Goal: Transaction & Acquisition: Purchase product/service

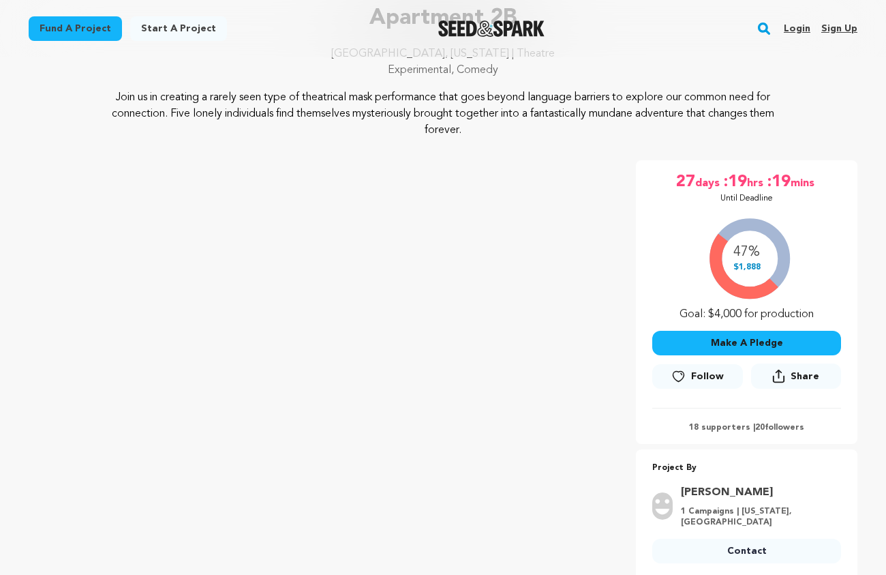
scroll to position [147, 0]
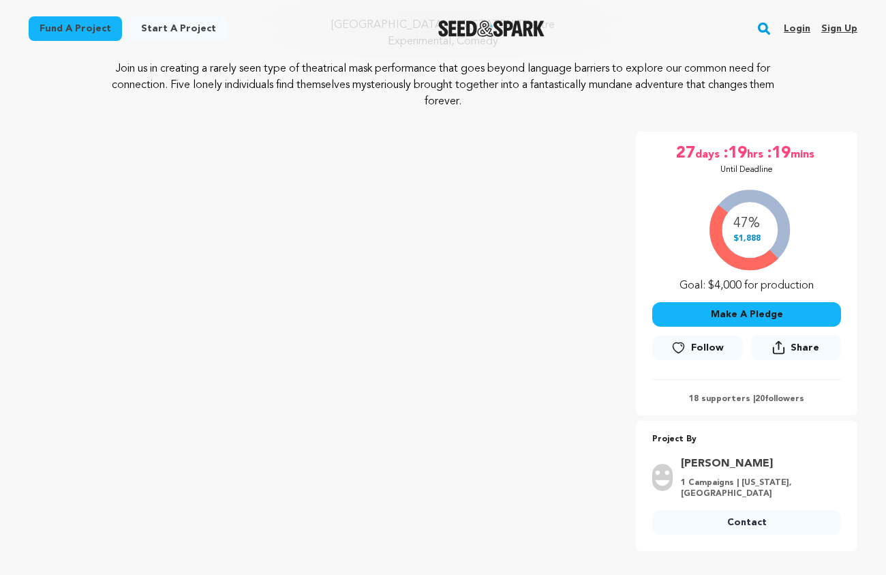
click at [732, 314] on button "Make A Pledge" at bounding box center [747, 314] width 189 height 25
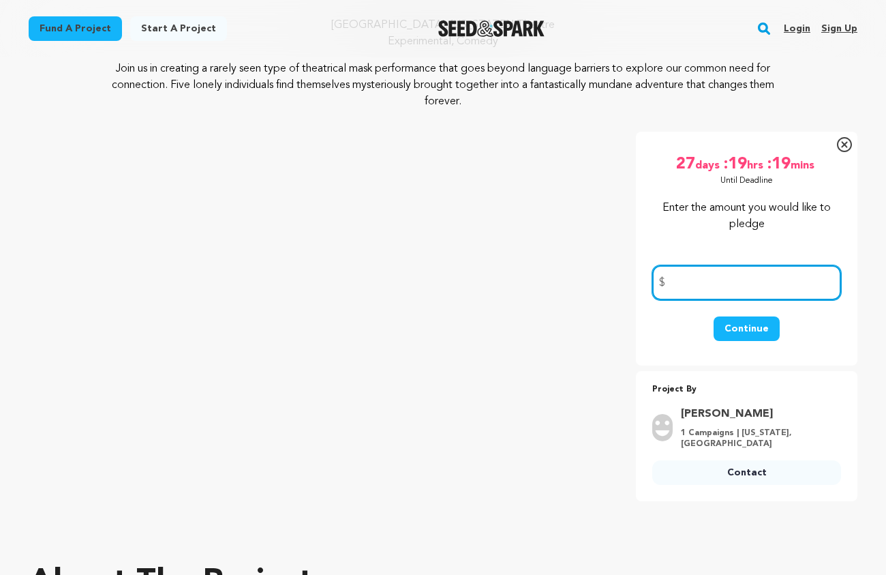
click at [727, 284] on input "number" at bounding box center [747, 282] width 189 height 35
type input "100"
click at [747, 328] on button "Continue" at bounding box center [747, 328] width 66 height 25
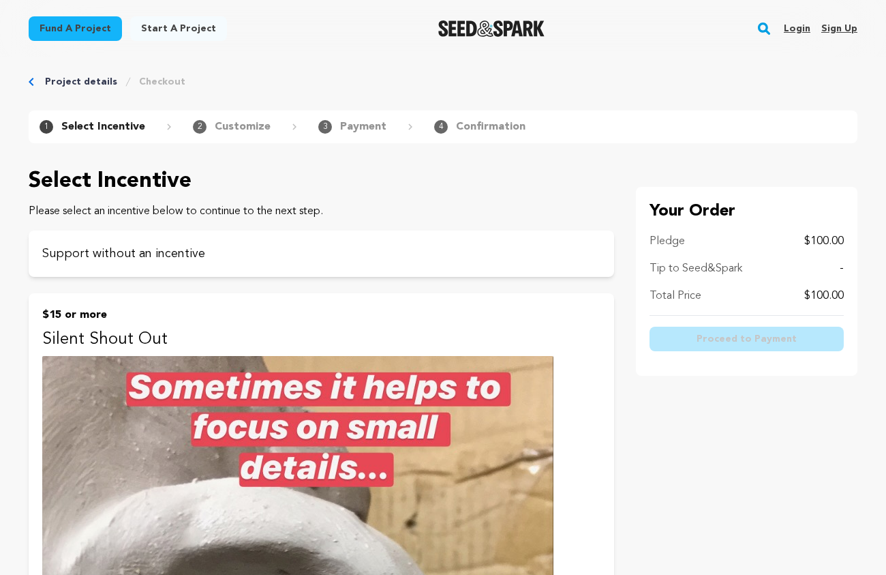
scroll to position [10, 0]
click at [323, 252] on p "Support without an incentive" at bounding box center [321, 252] width 558 height 19
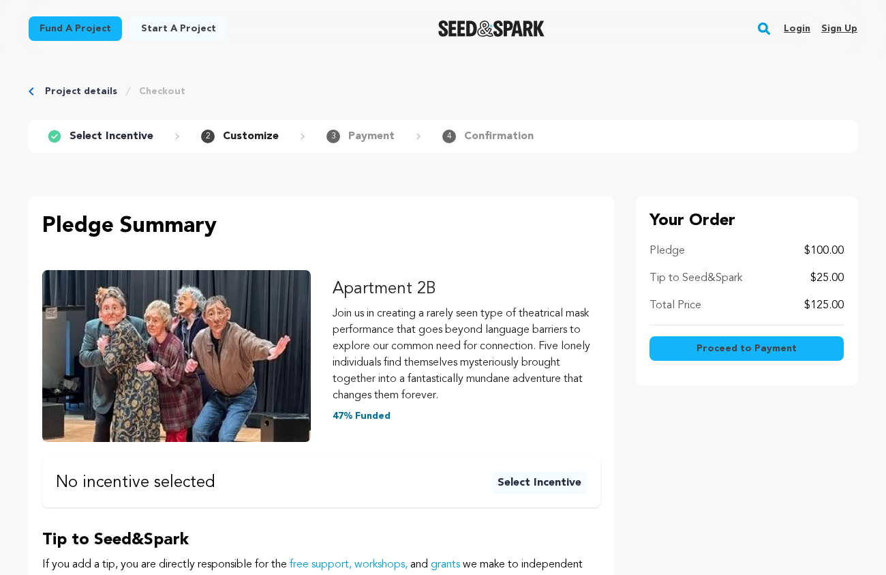
click at [723, 348] on span "Proceed to Payment" at bounding box center [747, 349] width 100 height 14
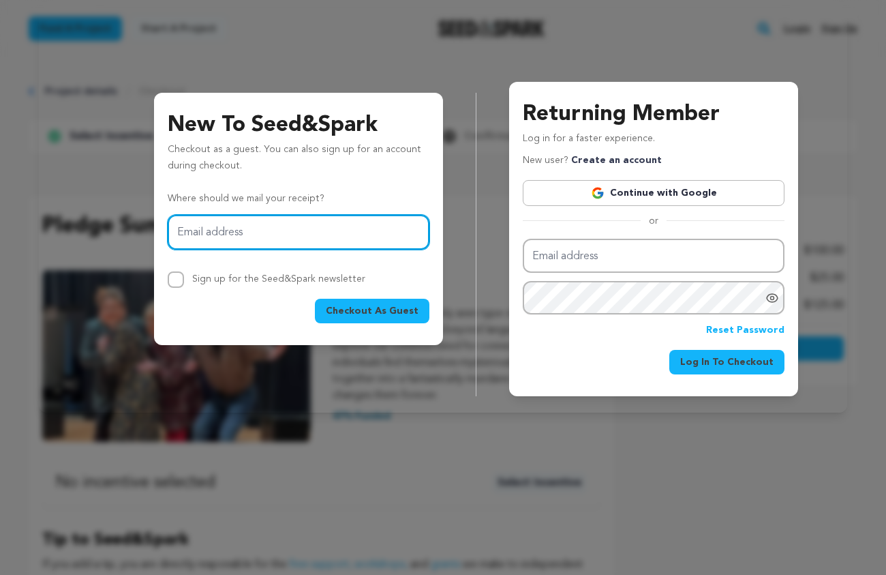
click at [336, 233] on input "Email address" at bounding box center [299, 232] width 262 height 35
type input "[EMAIL_ADDRESS][DOMAIN_NAME]"
click at [375, 309] on button "Checkout As Guest" at bounding box center [372, 311] width 115 height 25
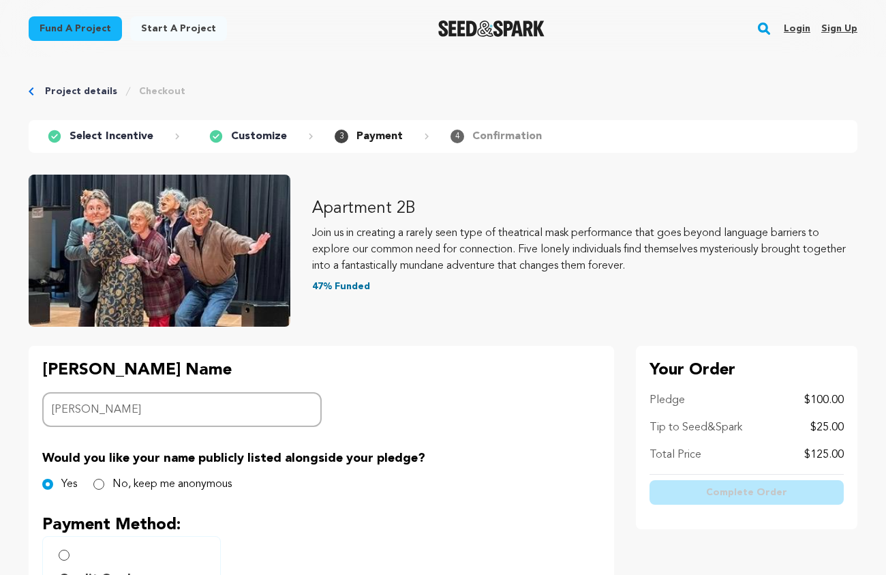
click at [85, 410] on input "[PERSON_NAME]" at bounding box center [182, 409] width 280 height 35
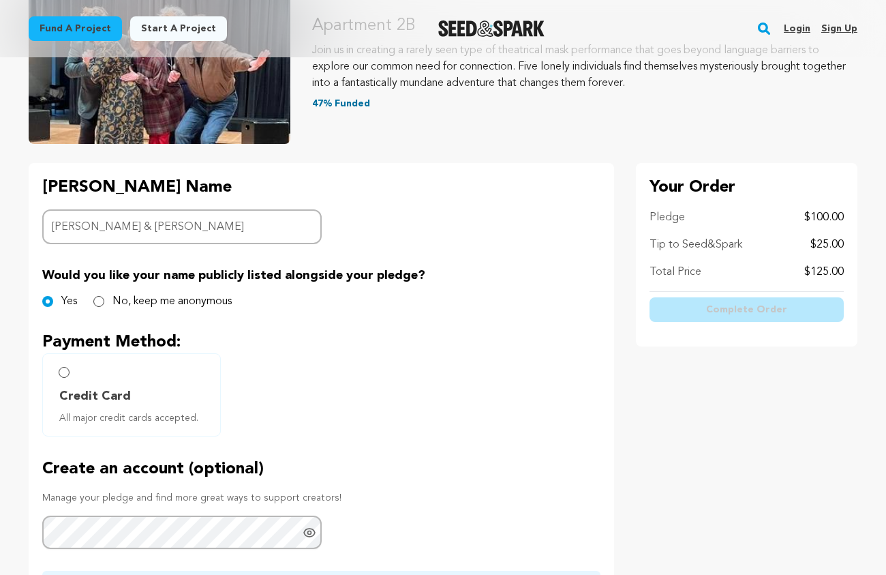
scroll to position [184, 0]
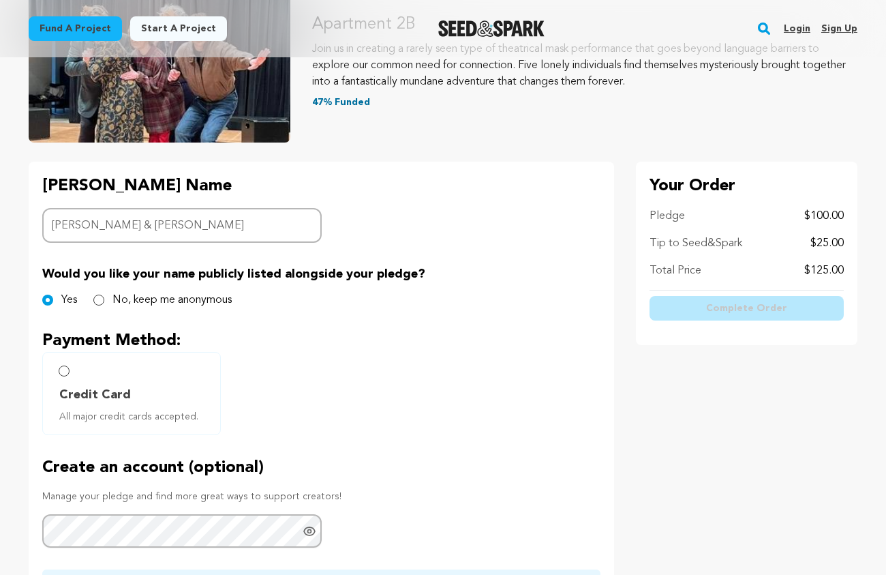
type input "[PERSON_NAME] & [PERSON_NAME]"
click at [98, 299] on input "No, keep me anonymous" at bounding box center [98, 300] width 11 height 11
radio input "true"
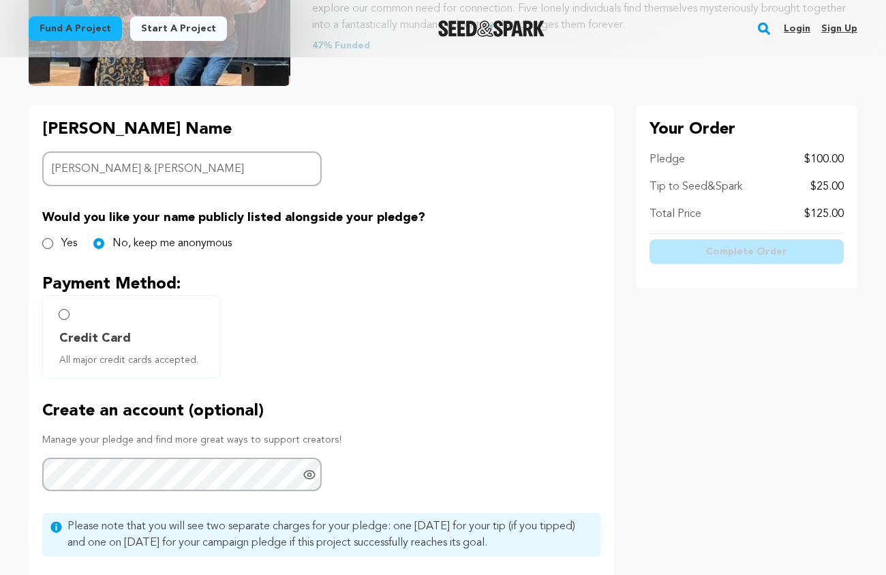
scroll to position [242, 0]
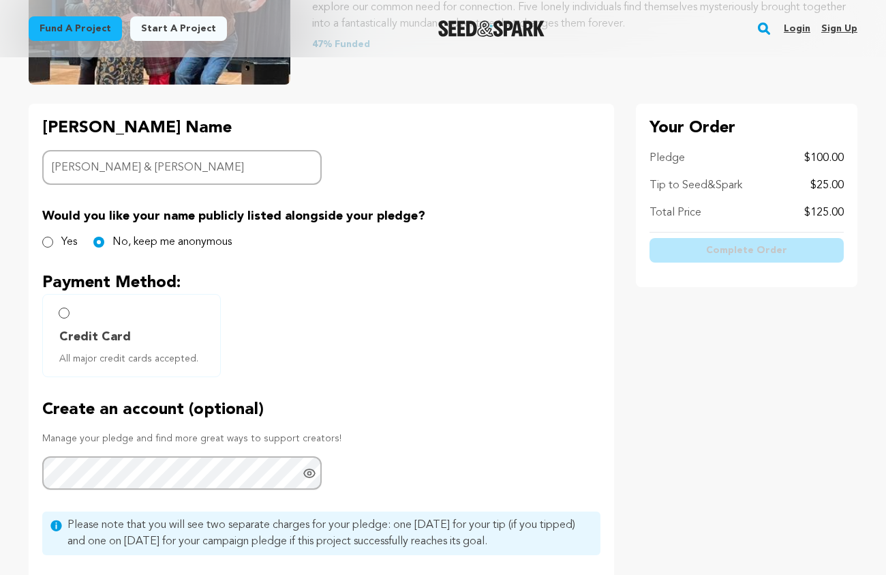
click at [46, 243] on input "Yes" at bounding box center [47, 242] width 11 height 11
radio input "true"
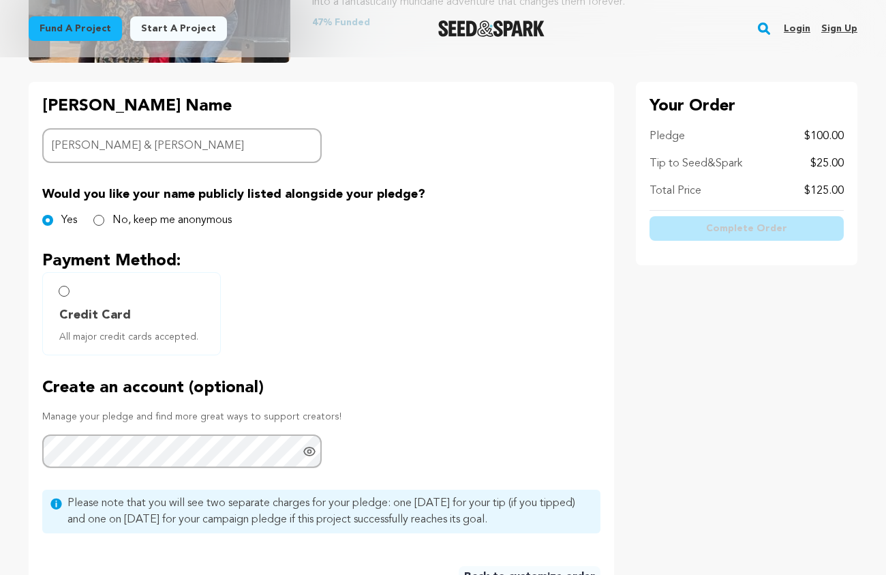
scroll to position [271, 0]
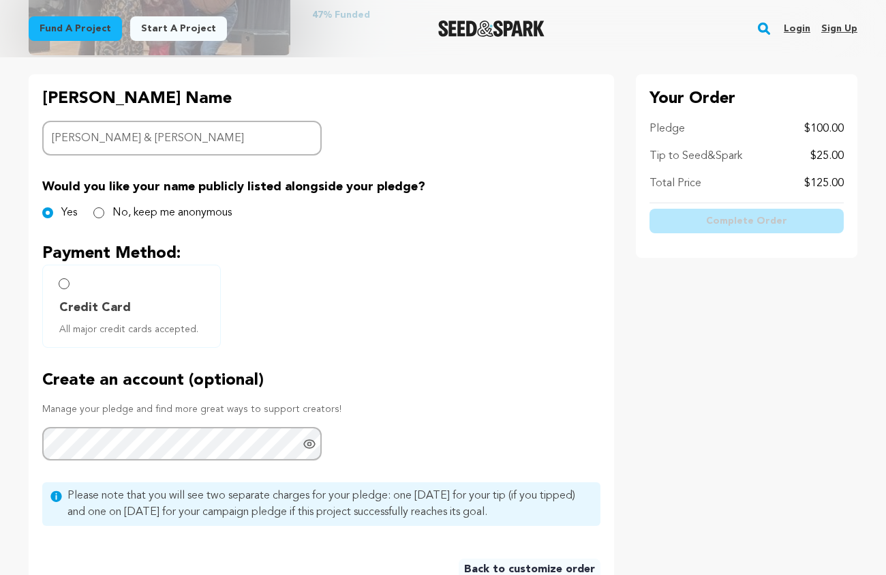
click at [63, 283] on input "Credit Card All major credit cards accepted." at bounding box center [64, 283] width 11 height 11
radio input "false"
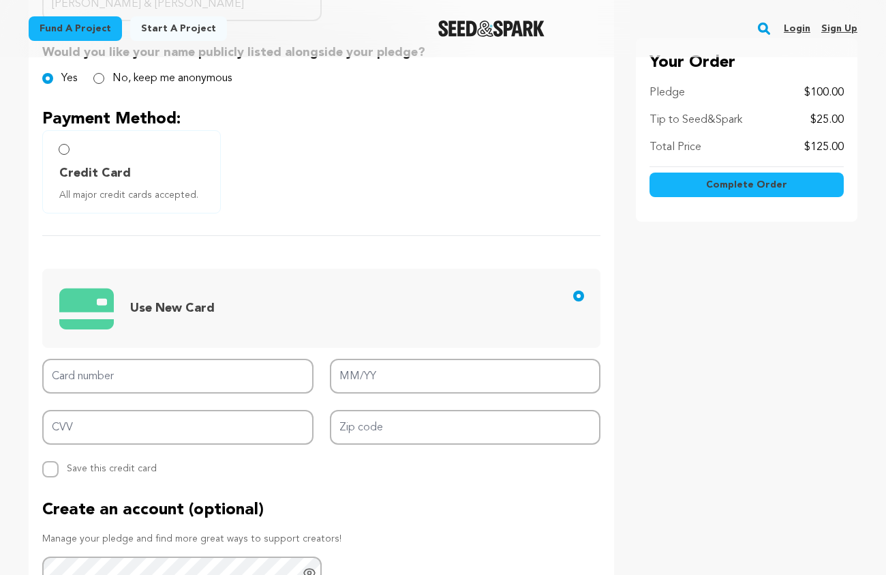
scroll to position [443, 0]
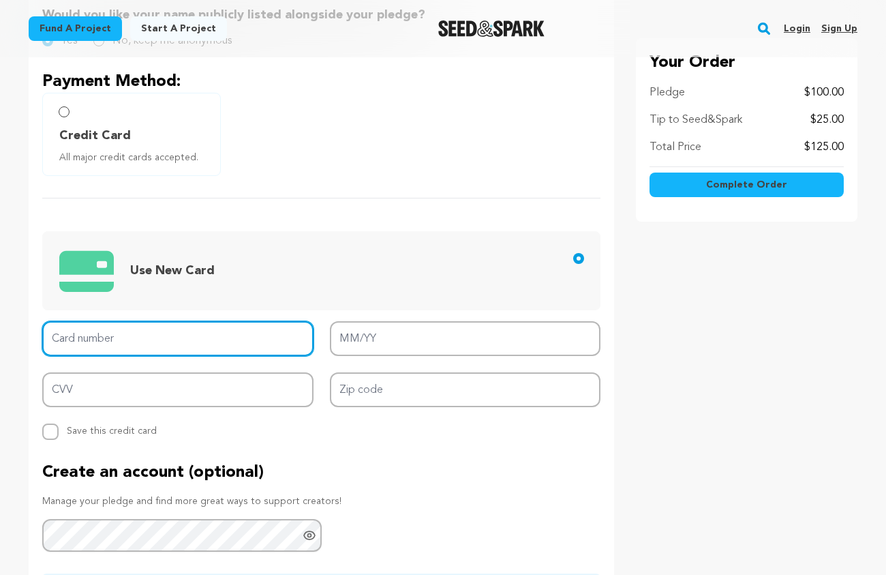
click at [96, 342] on input "Card number" at bounding box center [177, 338] width 271 height 35
type input "4264 5251 5650 0497"
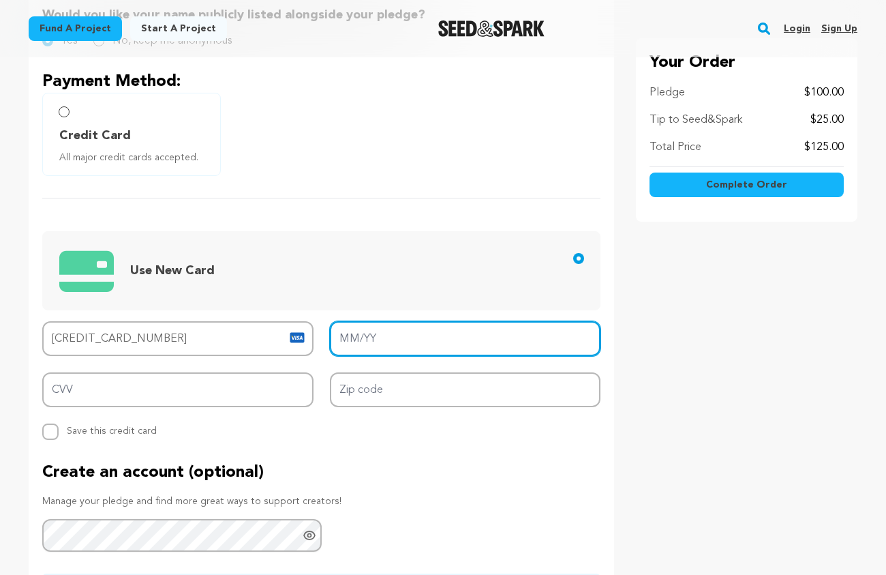
click at [341, 337] on input "MM/YY" at bounding box center [465, 338] width 271 height 35
type input "09/29"
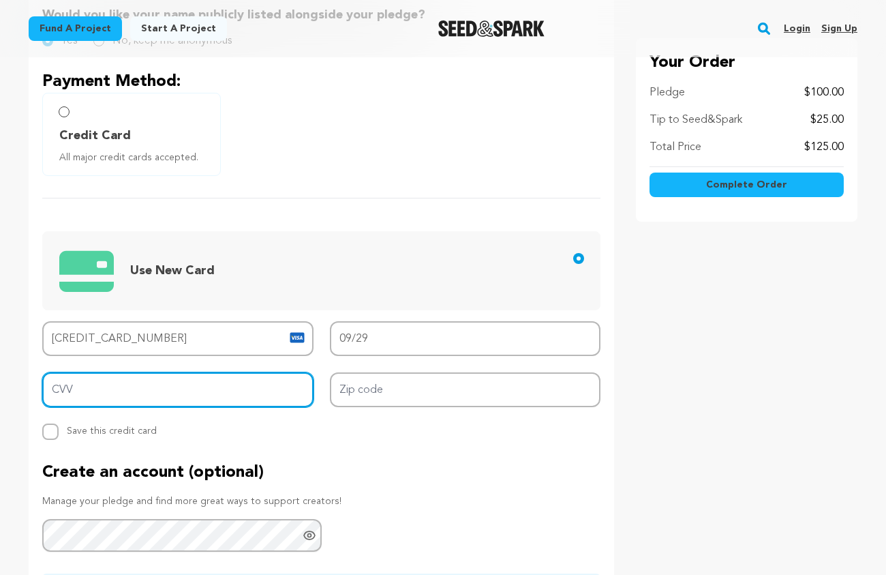
click at [228, 395] on input "CVV" at bounding box center [177, 389] width 271 height 35
type input "605"
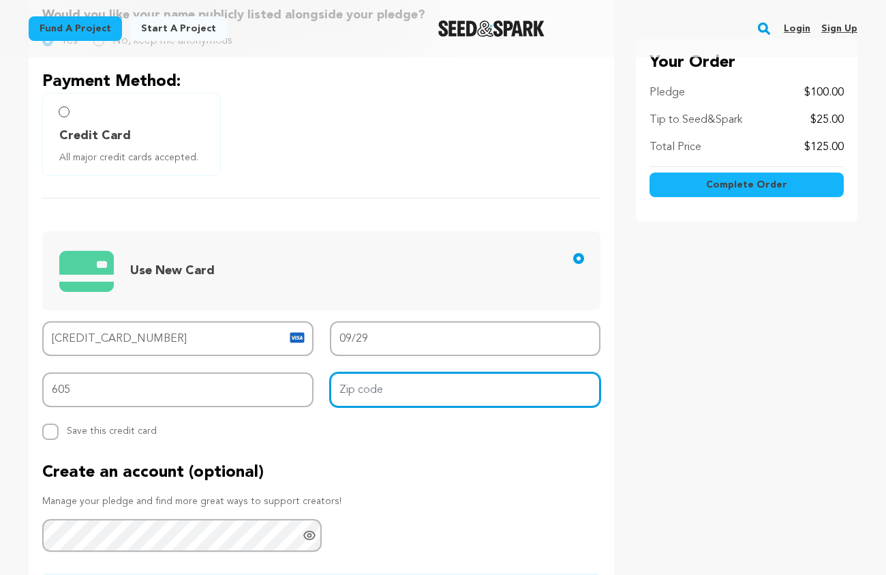
click at [380, 387] on input "Zip code" at bounding box center [465, 389] width 271 height 35
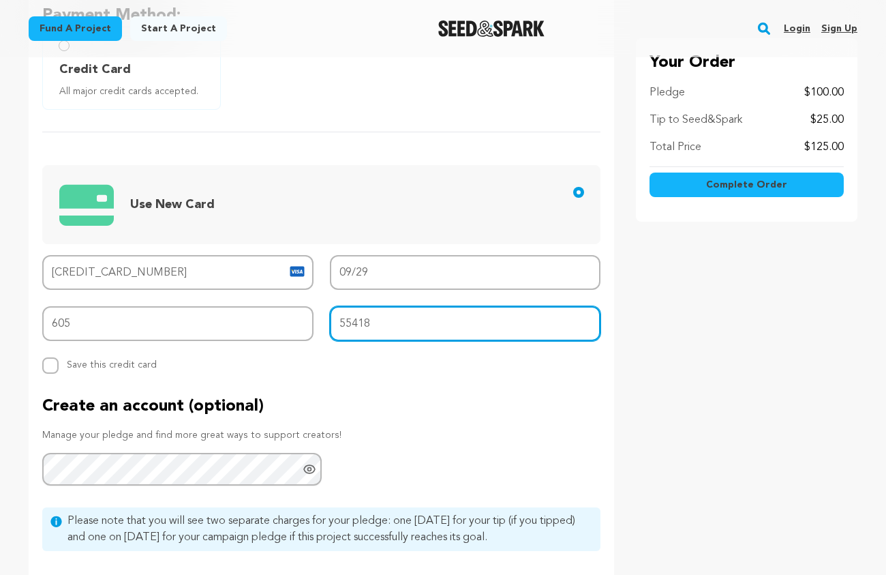
scroll to position [518, 0]
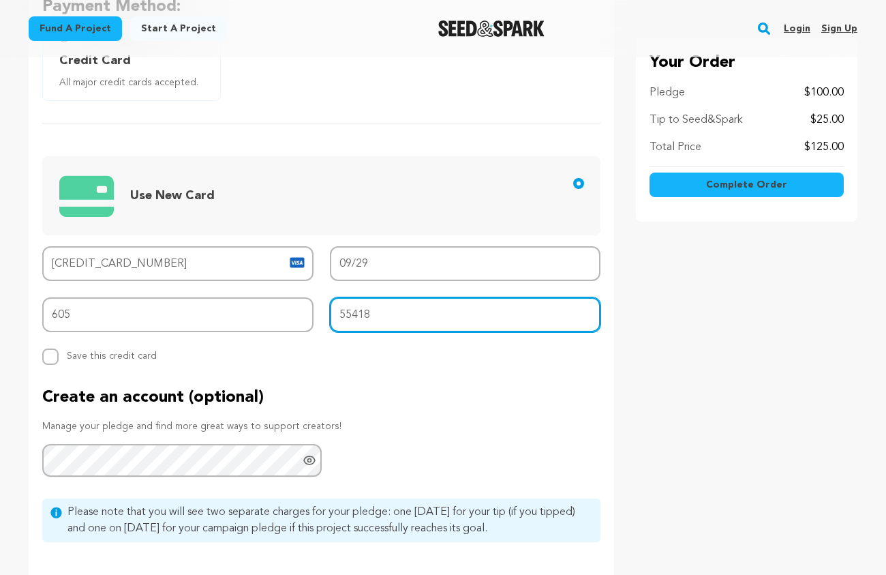
type input "55418"
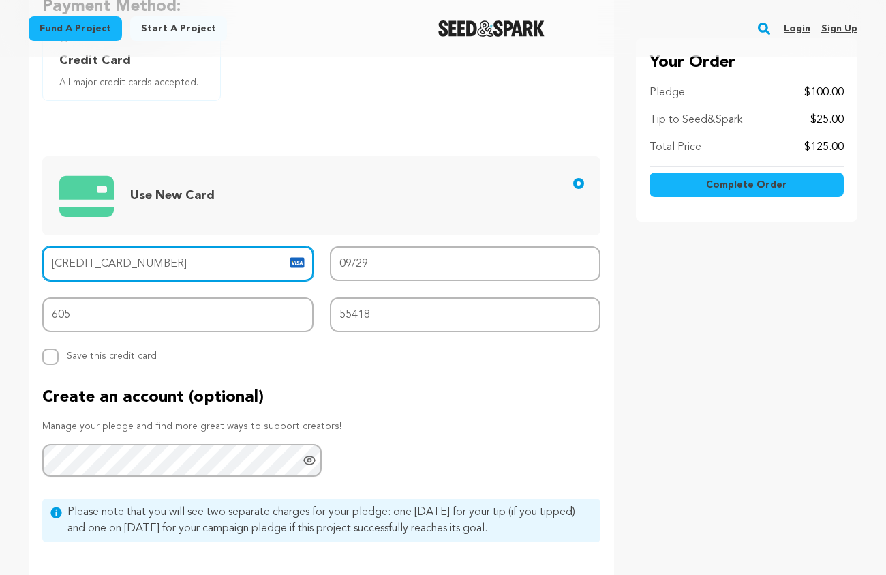
click at [219, 262] on input "4264 5251 5650 0497" at bounding box center [177, 263] width 271 height 35
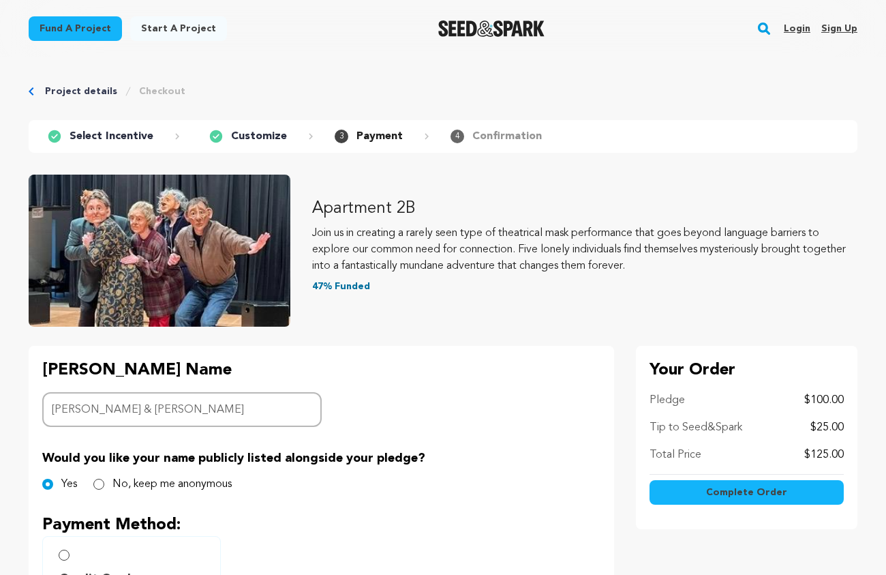
scroll to position [0, 0]
click at [80, 138] on p "Select Incentive" at bounding box center [112, 136] width 84 height 16
click at [244, 137] on p "Customize" at bounding box center [259, 136] width 56 height 16
click at [69, 87] on link "Project details" at bounding box center [81, 92] width 72 height 14
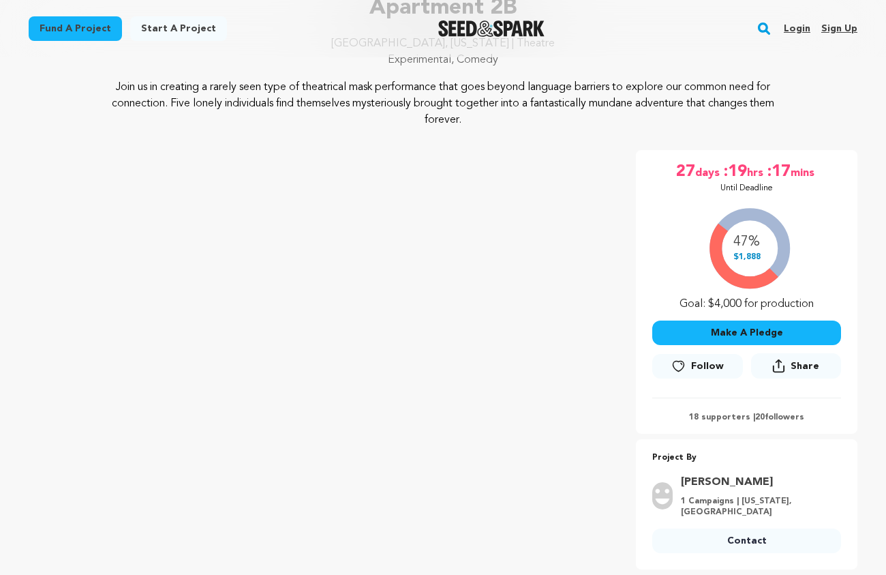
scroll to position [78, 0]
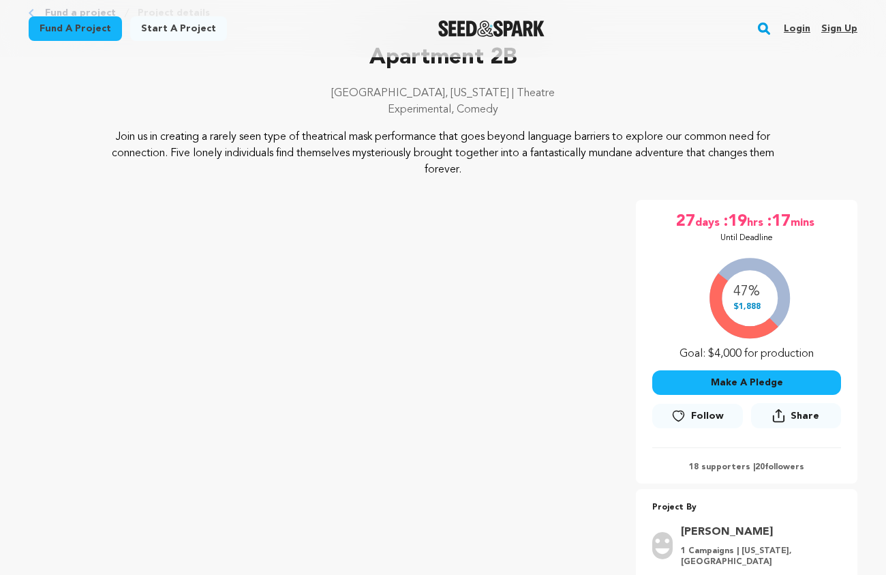
click at [730, 376] on button "Make A Pledge" at bounding box center [747, 382] width 189 height 25
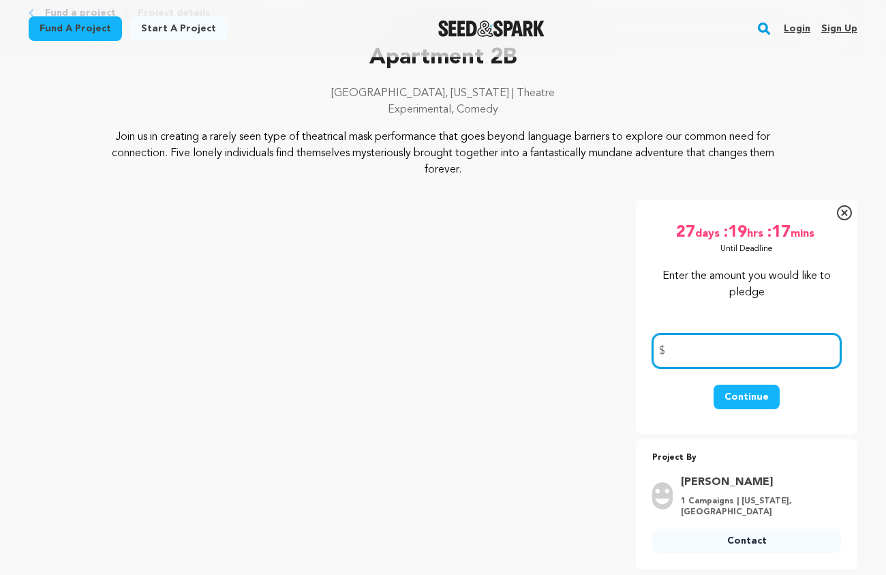
click at [722, 348] on input "number" at bounding box center [747, 350] width 189 height 35
type input "100"
click at [768, 401] on button "Continue" at bounding box center [747, 397] width 66 height 25
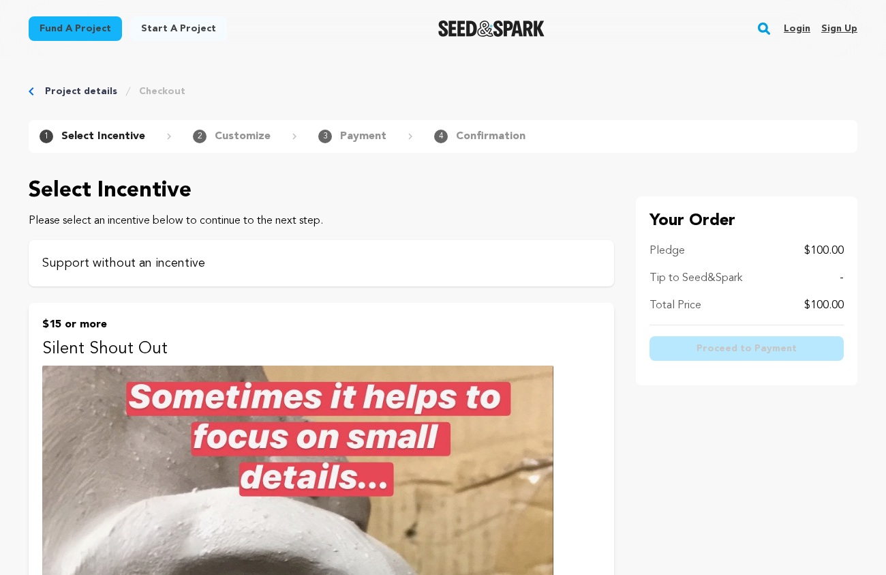
click at [195, 248] on div "Support without an incentive" at bounding box center [322, 263] width 586 height 46
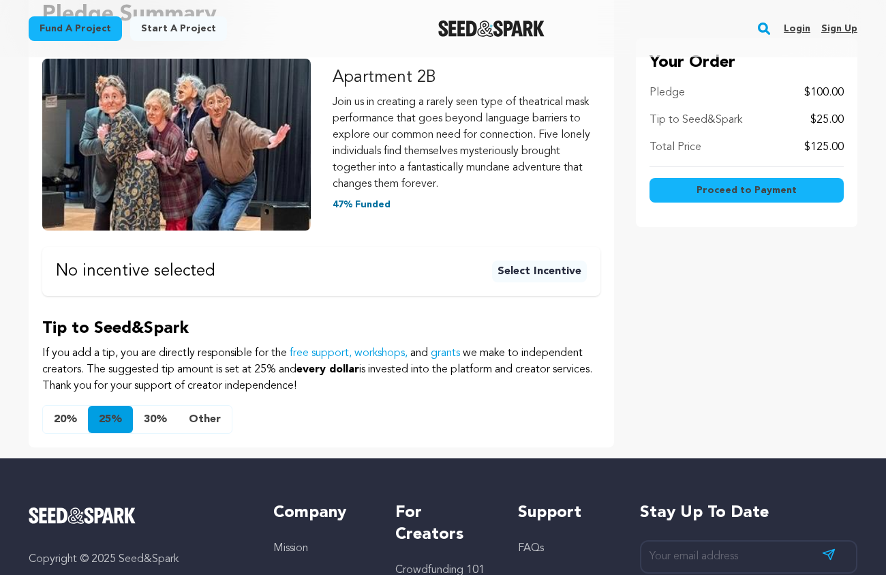
scroll to position [212, 0]
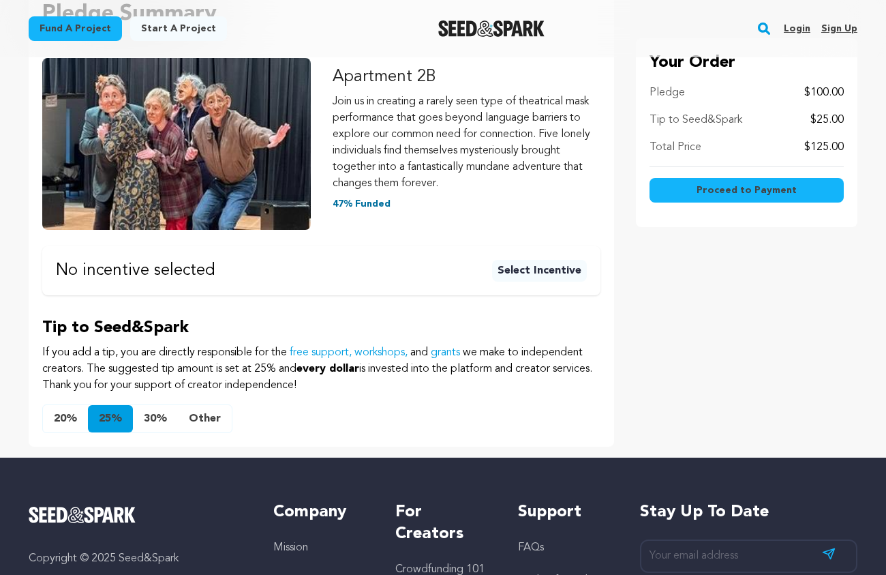
click at [199, 417] on button "Other" at bounding box center [205, 418] width 54 height 27
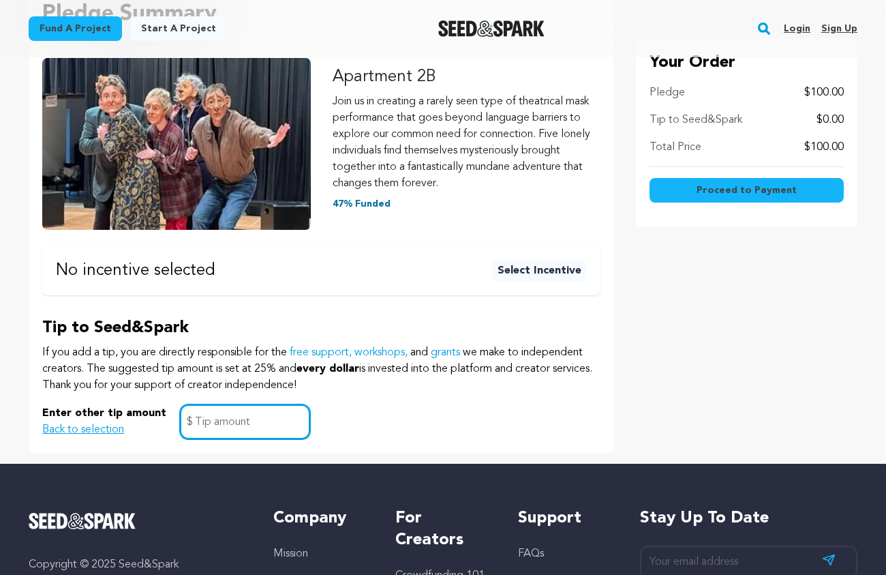
click at [241, 417] on input "text" at bounding box center [245, 421] width 130 height 35
type input "0"
click button "$15 or more Silent Shout Out One of our characters will give you a a silent sho…" at bounding box center [0, 0] width 0 height 0
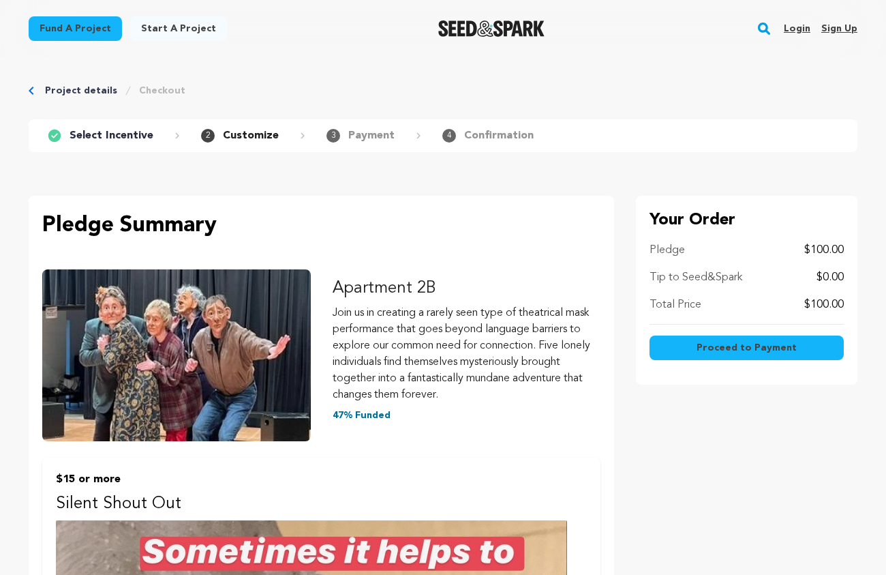
scroll to position [0, 0]
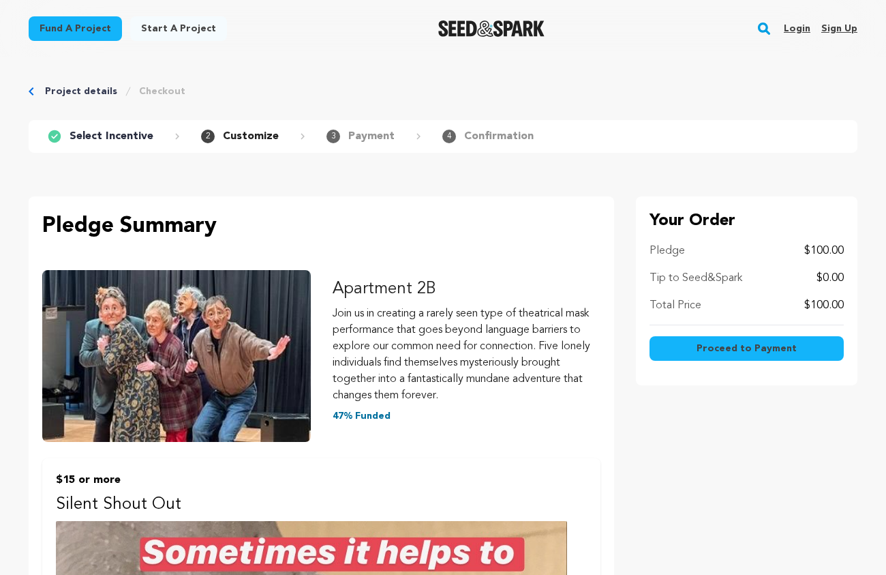
click at [704, 346] on span "Proceed to Payment" at bounding box center [747, 349] width 100 height 14
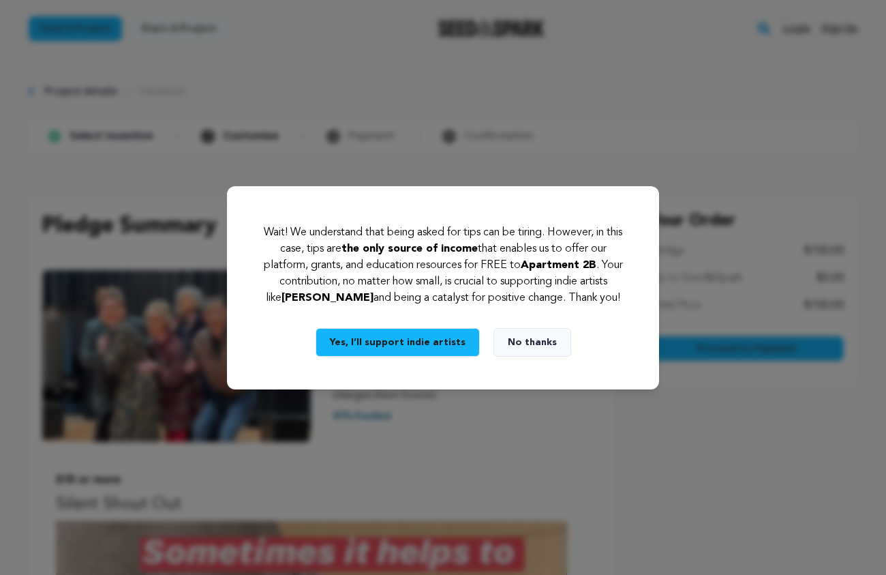
click at [528, 336] on button "No thanks" at bounding box center [533, 342] width 78 height 29
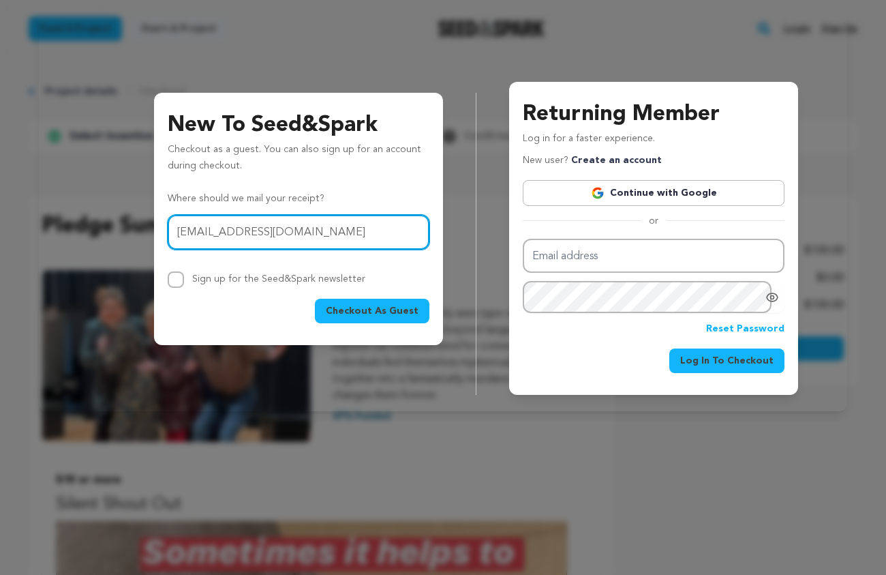
type input "harris_david@hotmail.com"
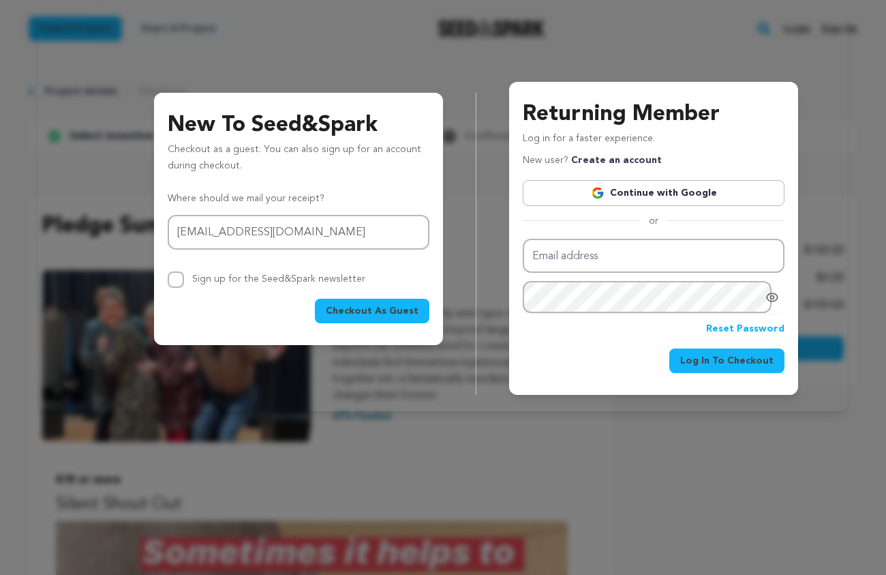
click at [393, 308] on span "Checkout As Guest" at bounding box center [372, 311] width 93 height 14
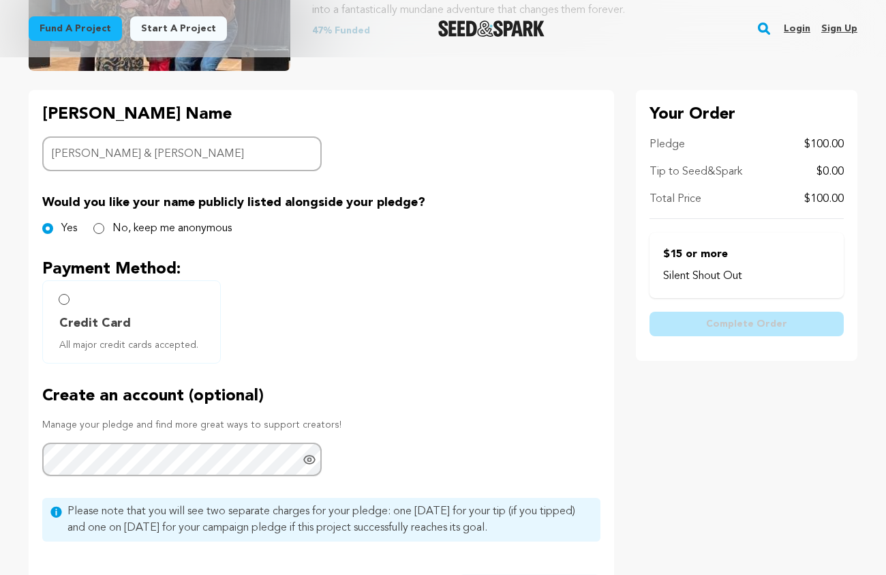
scroll to position [273, 0]
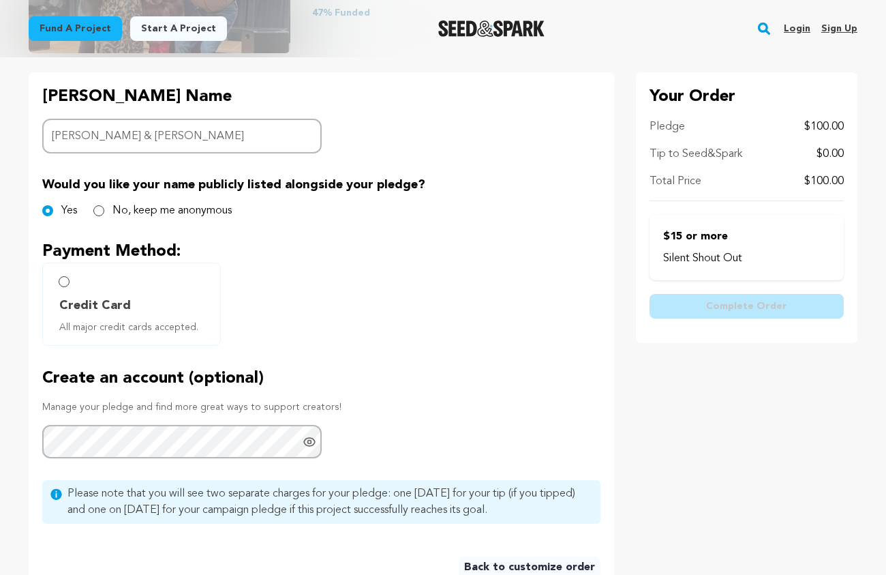
type input "[PERSON_NAME] & [PERSON_NAME]"
click at [65, 280] on input "Credit Card All major credit cards accepted." at bounding box center [64, 281] width 11 height 11
radio input "false"
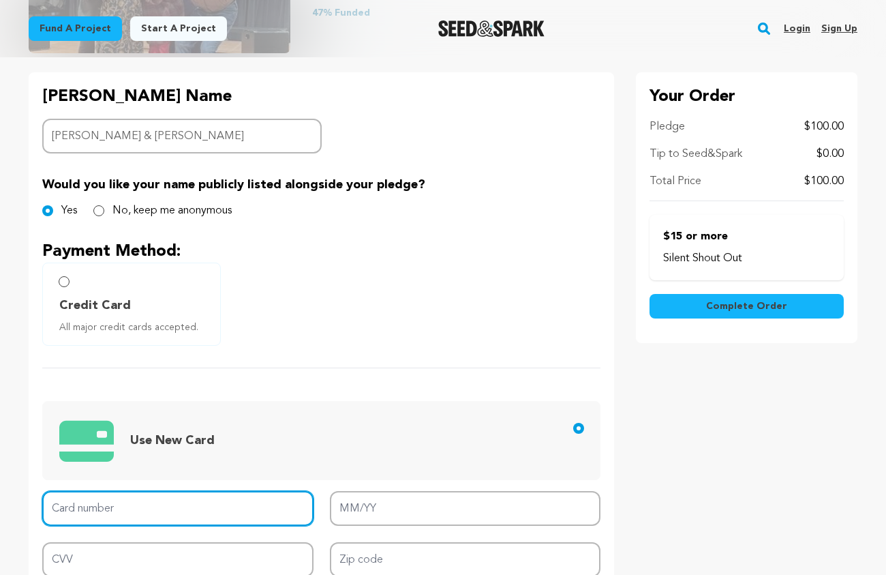
click at [116, 517] on input "Card number" at bounding box center [177, 508] width 271 height 35
paste input "[CREDIT_CARD_NUMBER]"
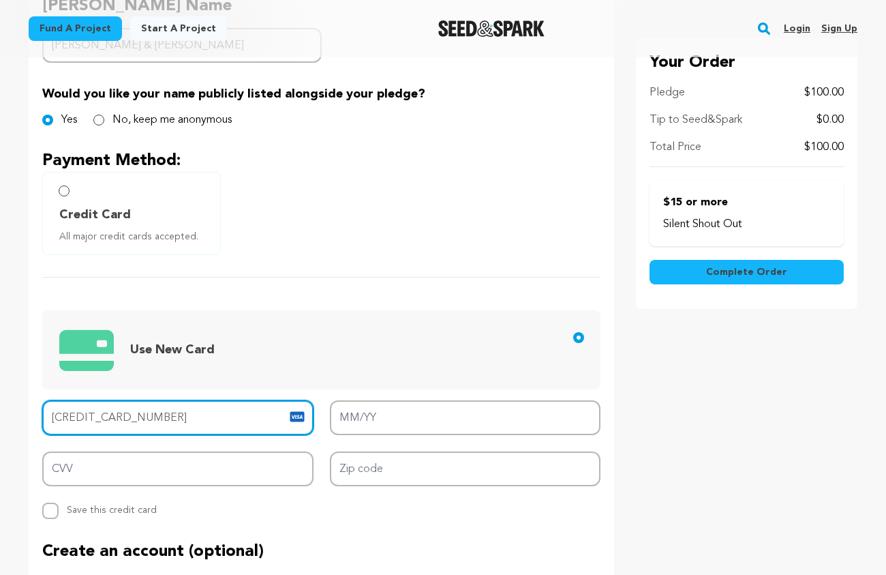
scroll to position [378, 0]
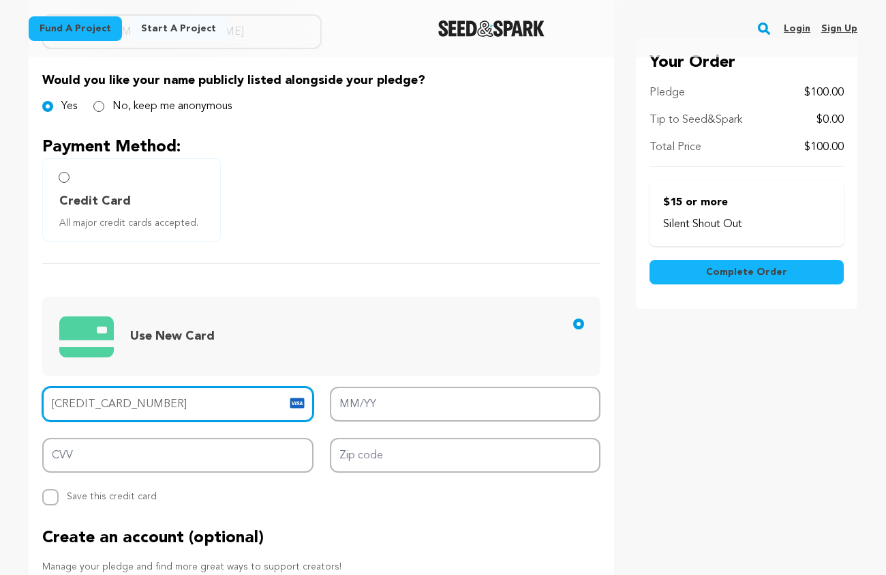
type input "[CREDIT_CARD_NUMBER]"
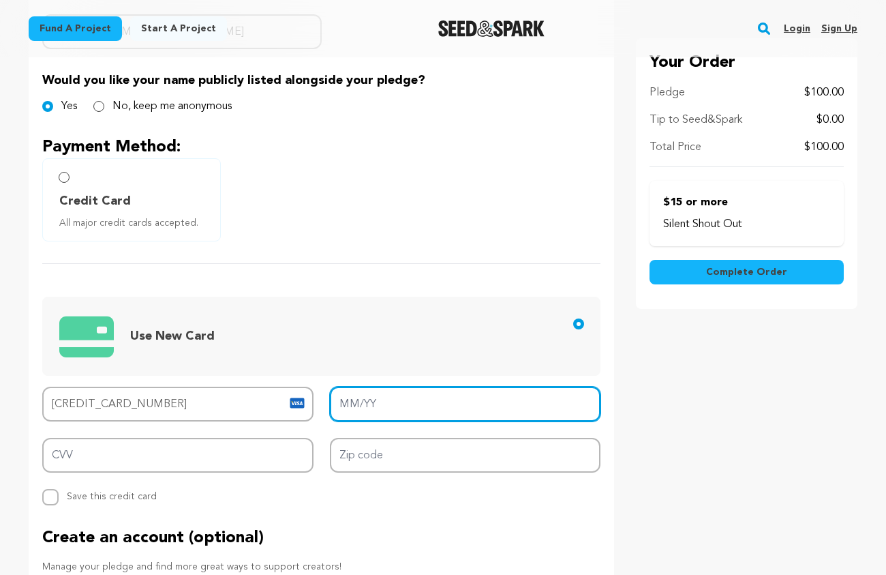
click at [380, 400] on input "MM/YY" at bounding box center [465, 404] width 271 height 35
type input "09/29"
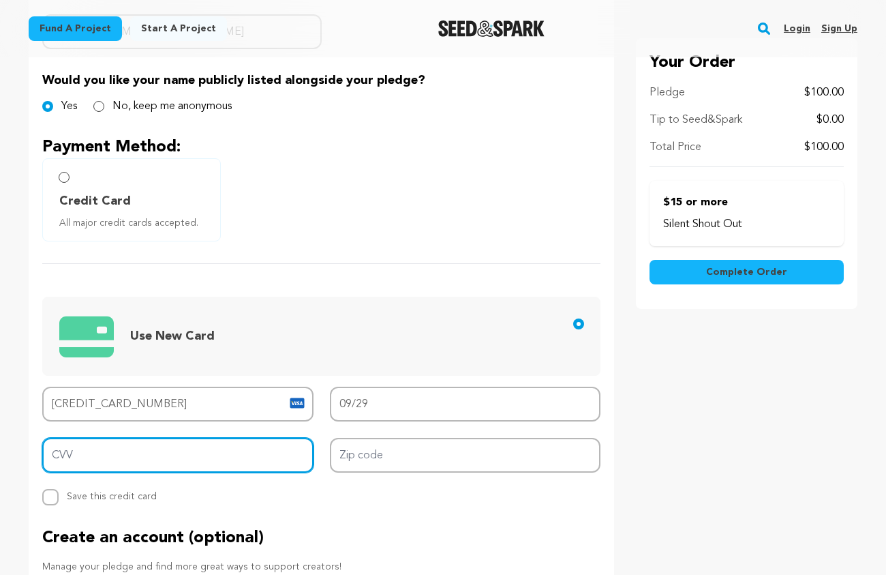
click at [182, 450] on input "CVV" at bounding box center [177, 455] width 271 height 35
type input "605"
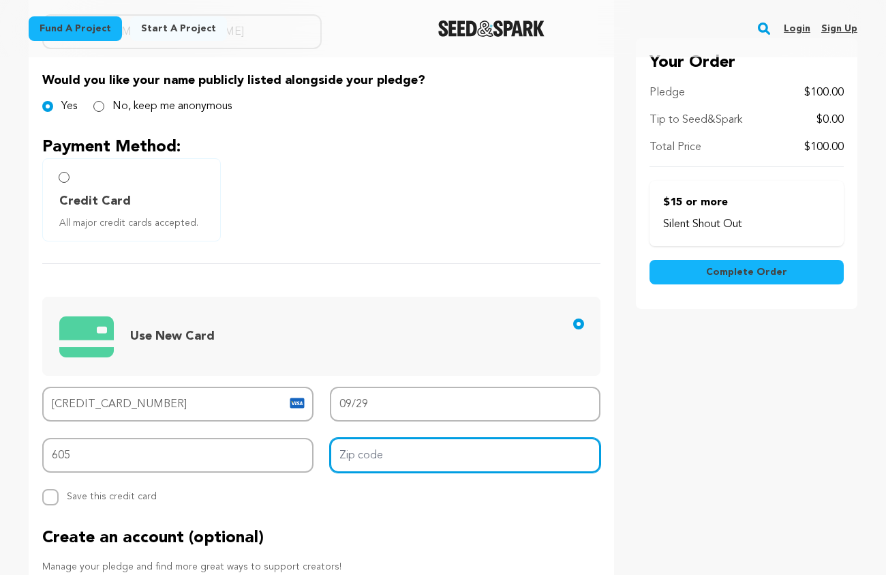
click at [406, 459] on input "Zip code" at bounding box center [465, 455] width 271 height 35
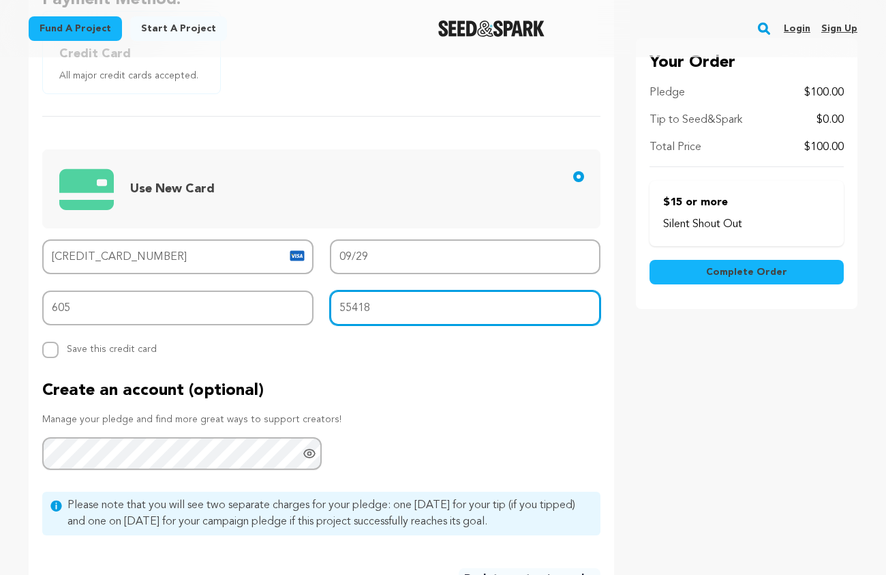
scroll to position [552, 0]
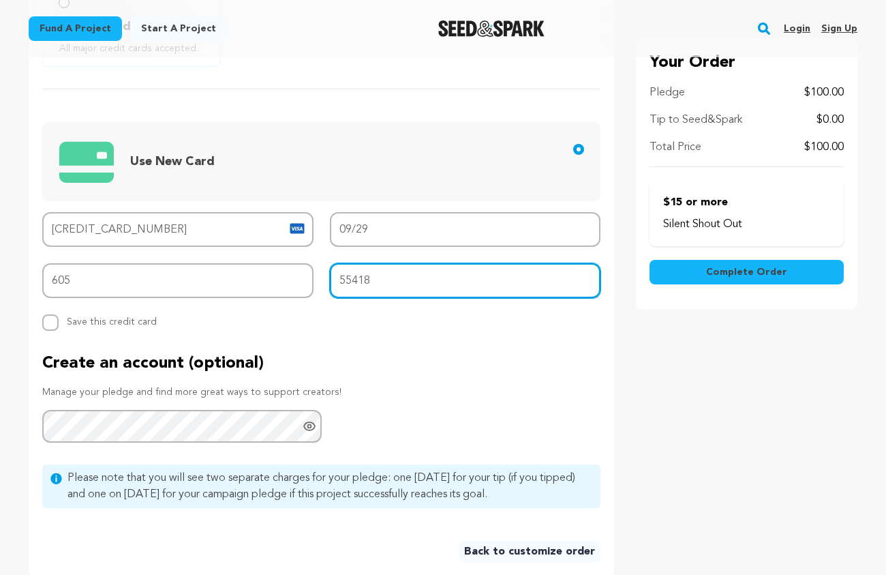
type input "55418"
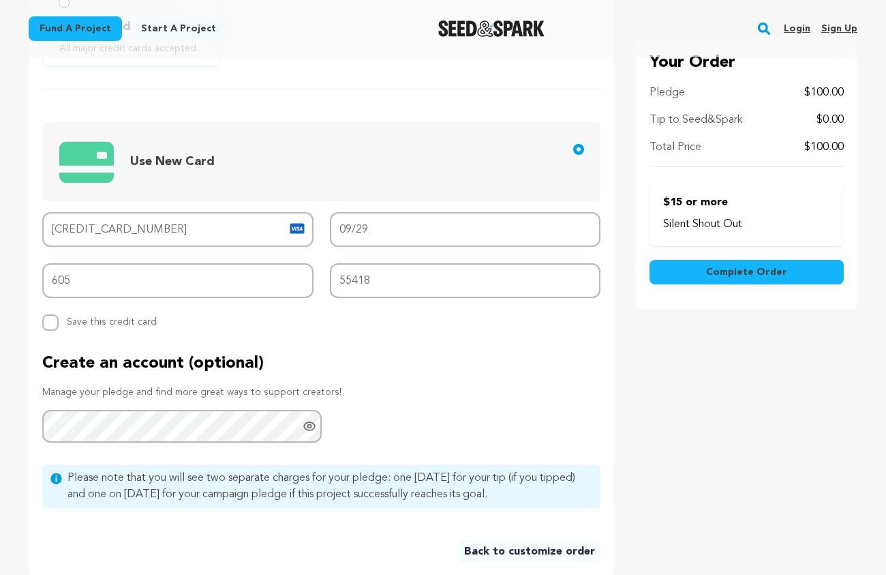
click at [770, 281] on button "Complete Order" at bounding box center [747, 272] width 194 height 25
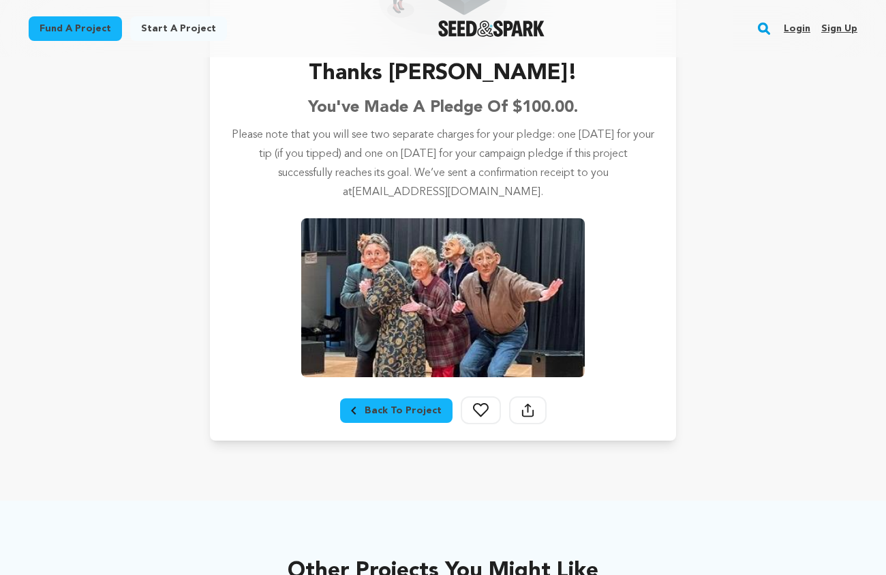
scroll to position [698, 0]
